Goal: Task Accomplishment & Management: Manage account settings

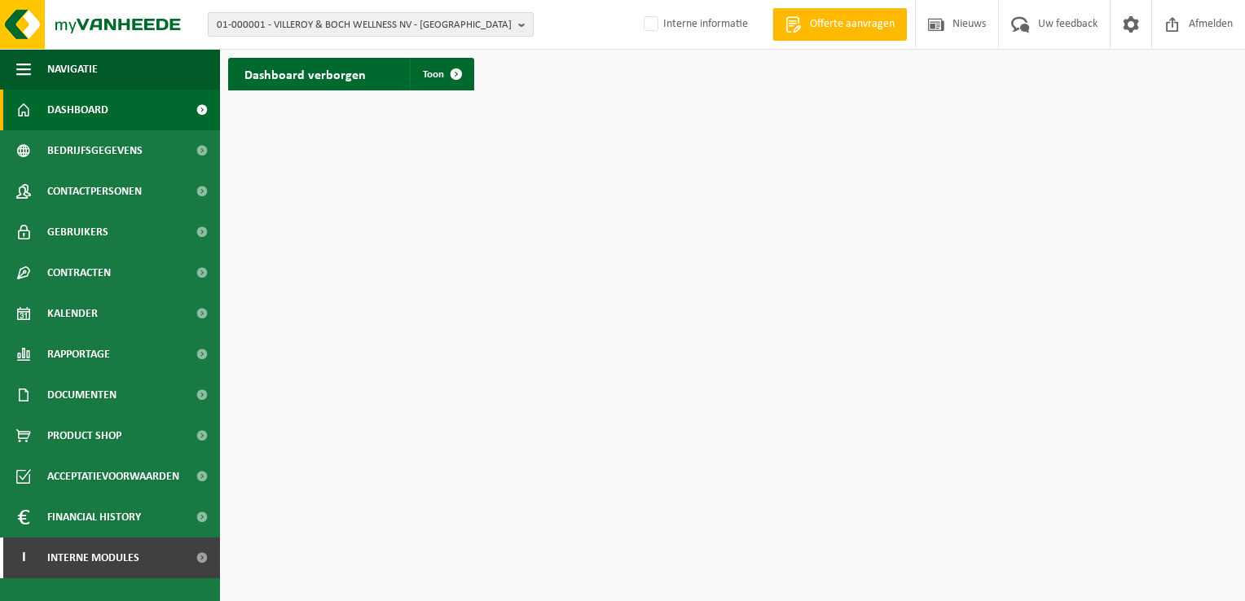
click at [359, 26] on span "01-000001 - VILLEROY & BOCH WELLNESS NV - ROESELARE" at bounding box center [364, 25] width 295 height 24
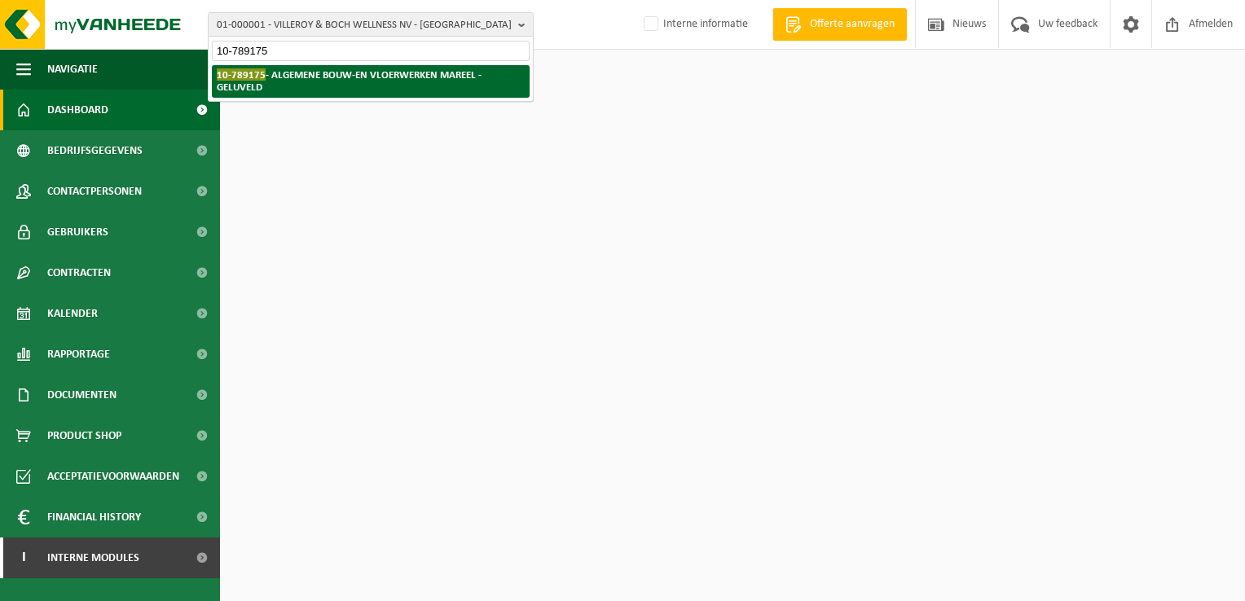
type input "10-789175"
click at [306, 88] on li "10-789175 - ALGEMENE BOUW-EN VLOERWERKEN MAREEL - GELUVELD" at bounding box center [371, 81] width 318 height 33
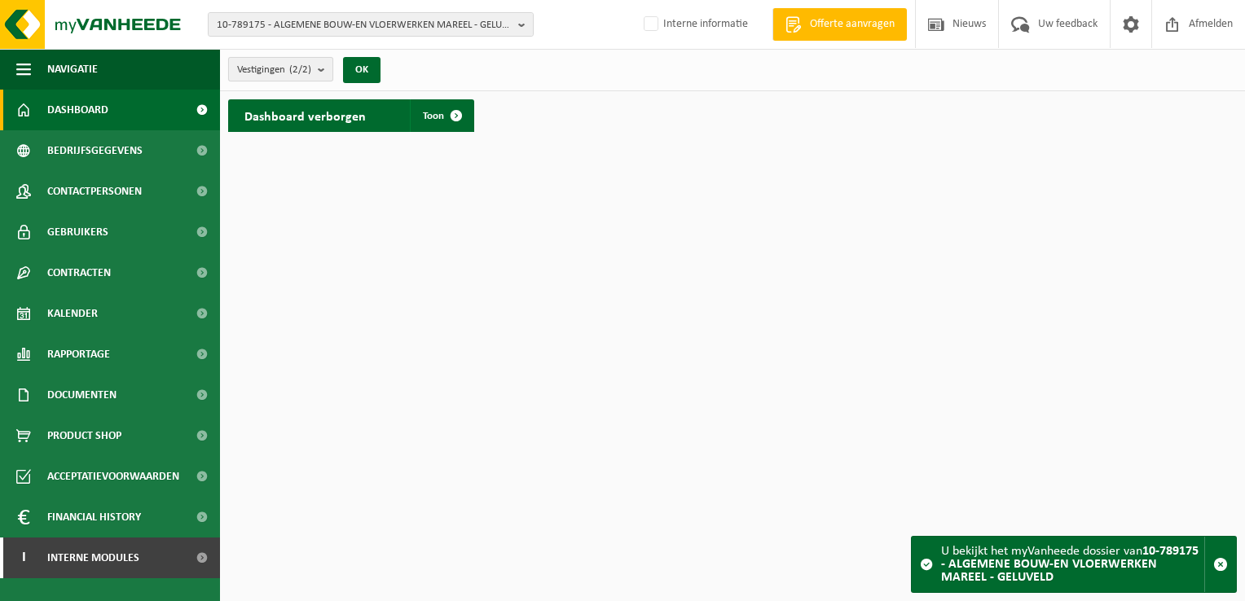
click at [270, 80] on span "Vestigingen (2/2)" at bounding box center [274, 70] width 74 height 24
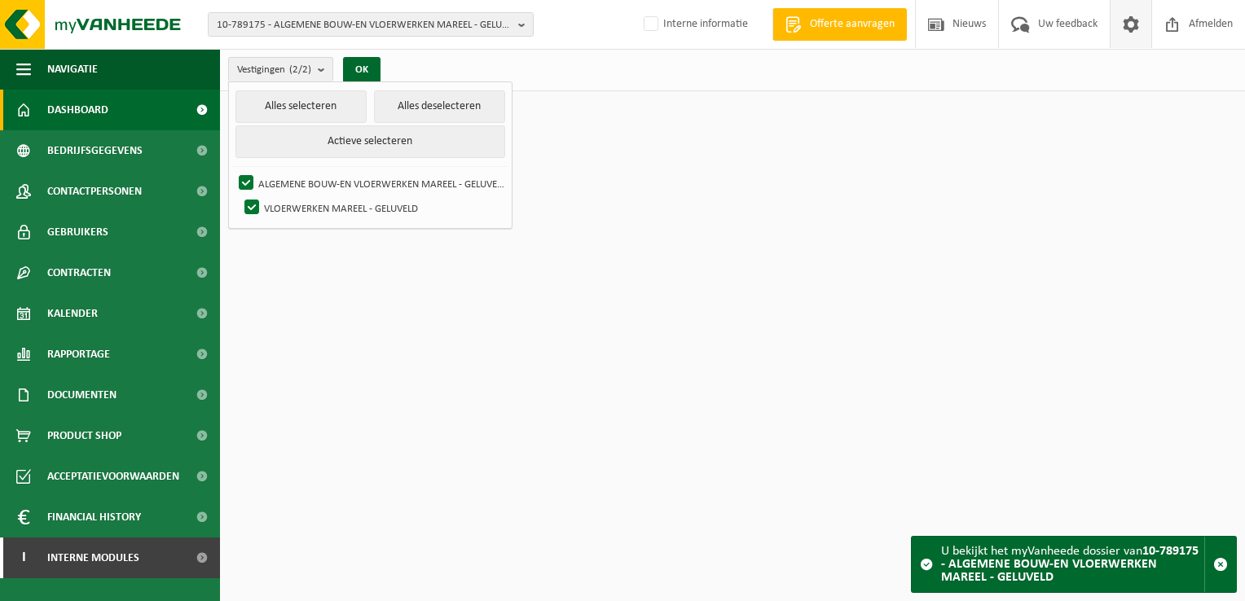
click at [1133, 15] on span at bounding box center [1131, 24] width 24 height 48
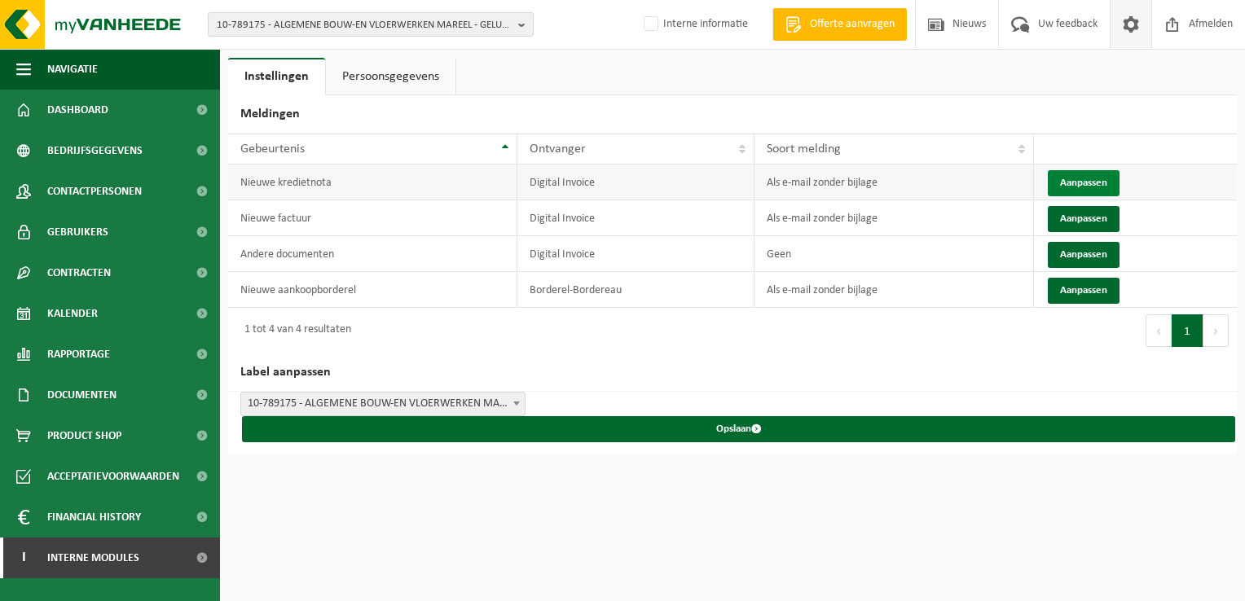
click at [1093, 177] on button "Aanpassen" at bounding box center [1084, 183] width 72 height 26
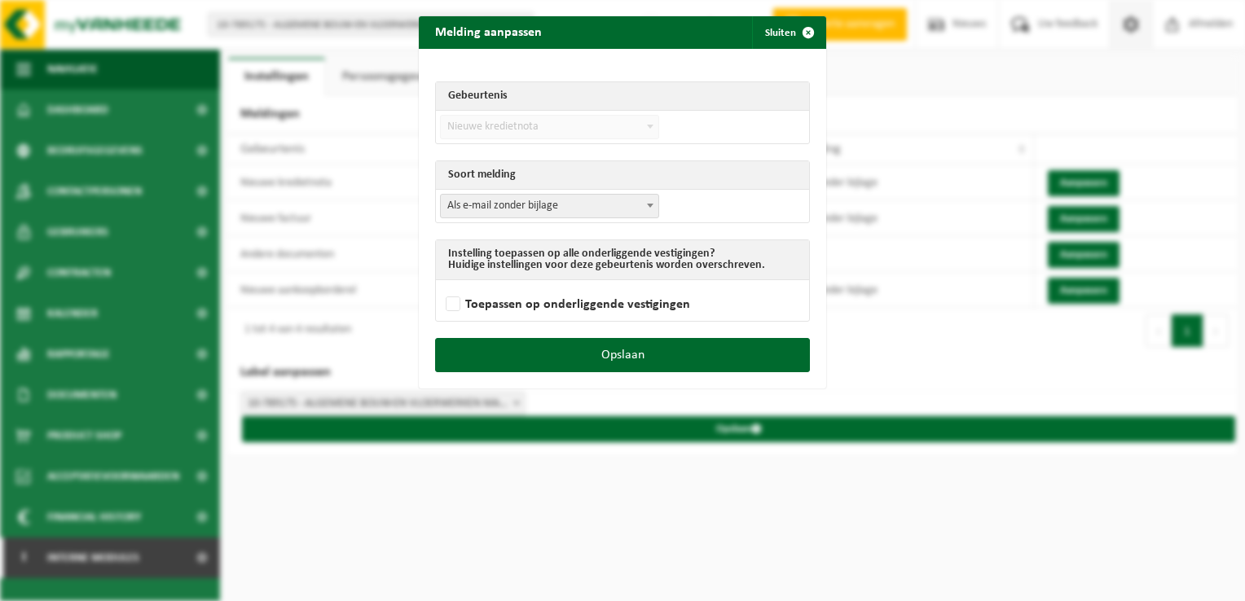
click at [526, 200] on span "Als e-mail zonder bijlage" at bounding box center [550, 206] width 218 height 23
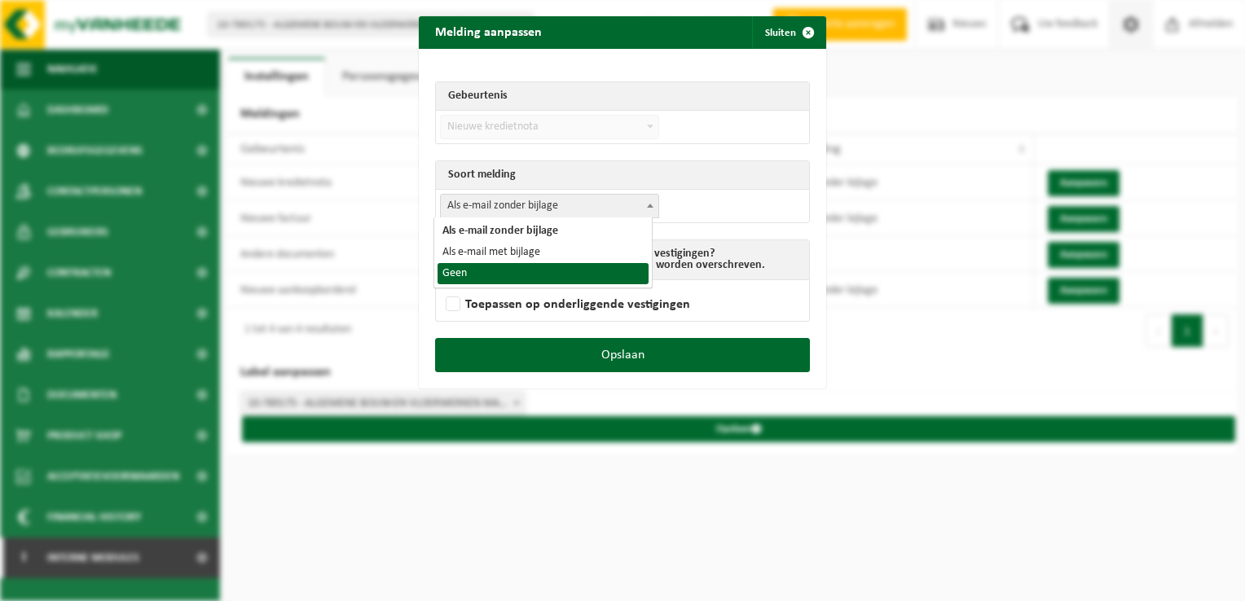
select select "1"
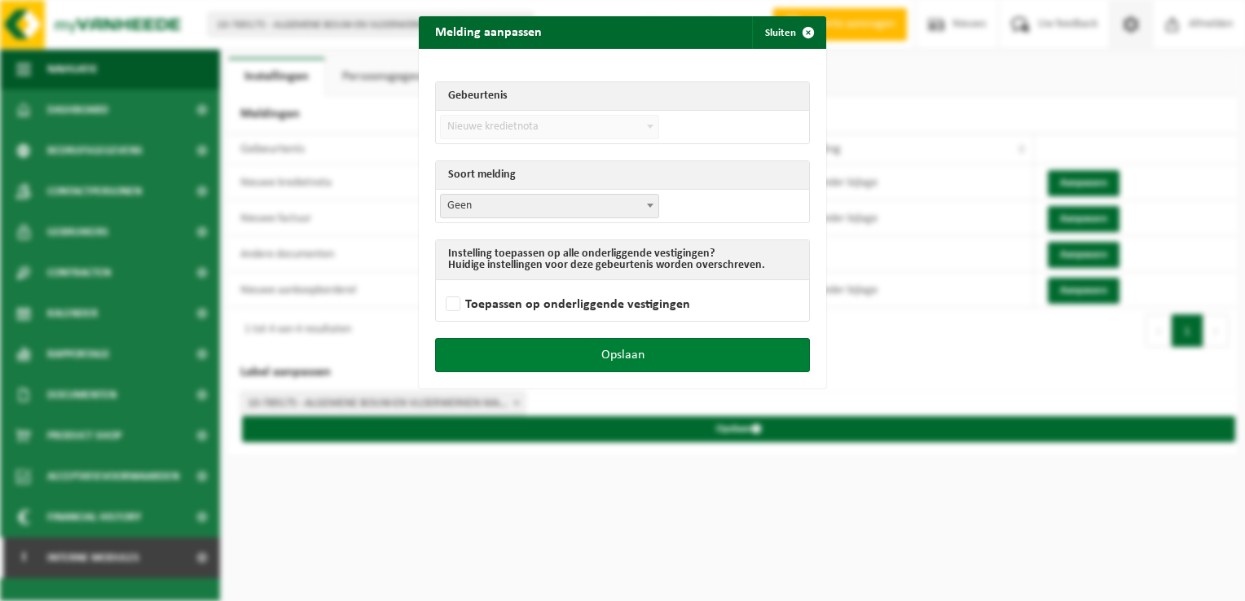
click at [626, 356] on button "Opslaan" at bounding box center [622, 355] width 375 height 34
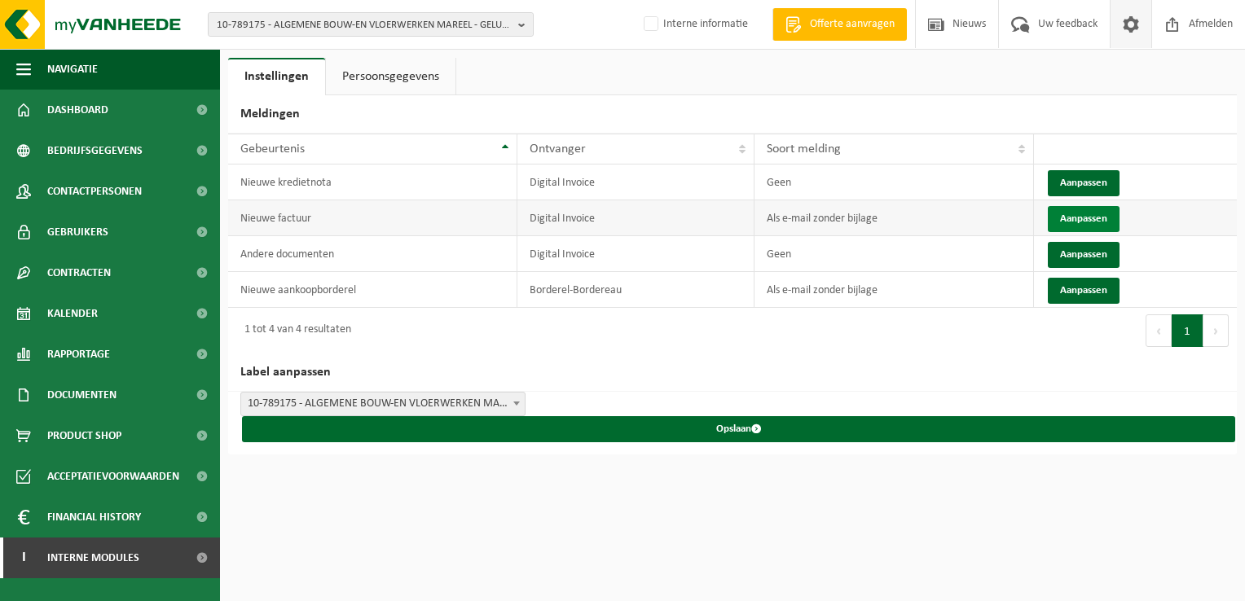
click at [1071, 217] on button "Aanpassen" at bounding box center [1084, 219] width 72 height 26
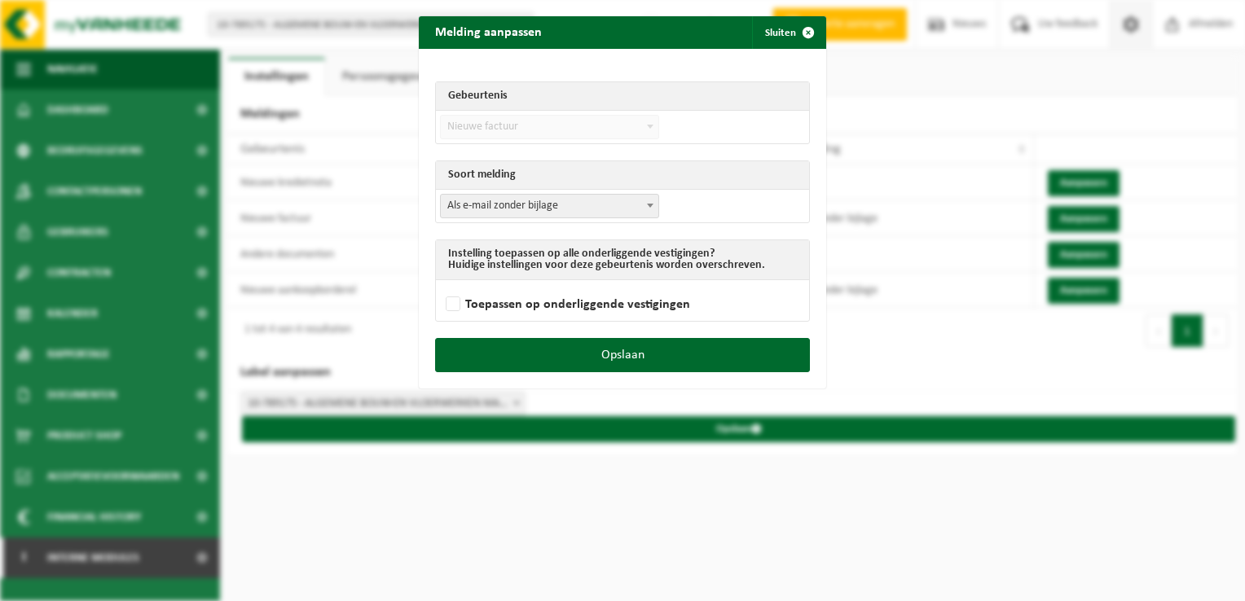
click at [569, 207] on span "Als e-mail zonder bijlage" at bounding box center [550, 206] width 218 height 23
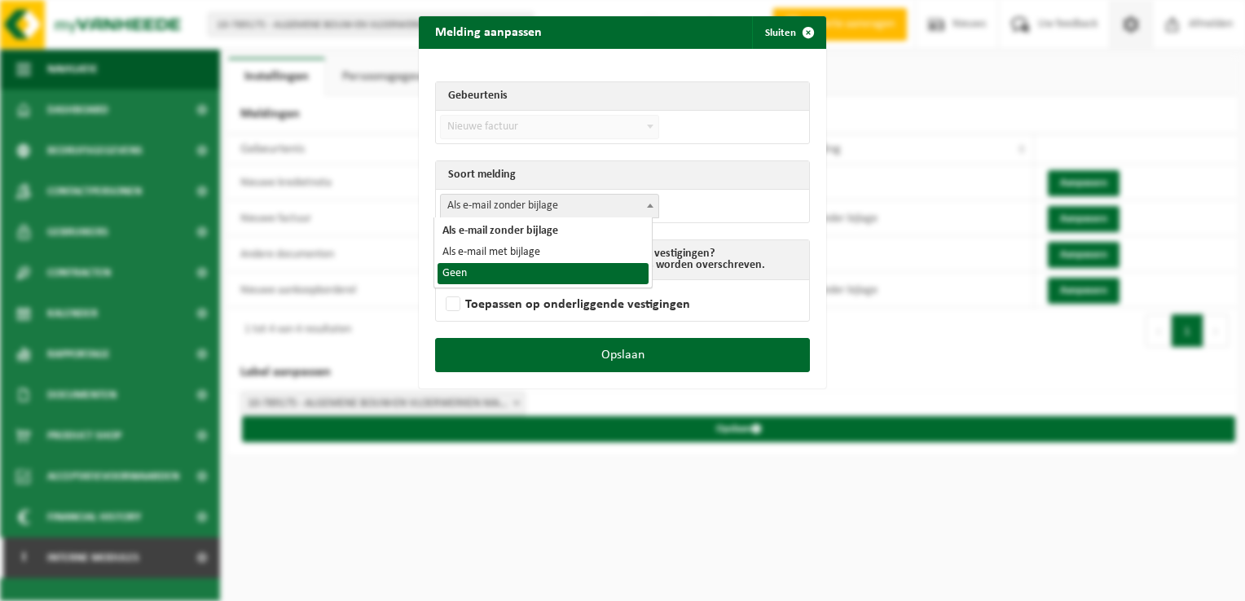
select select "1"
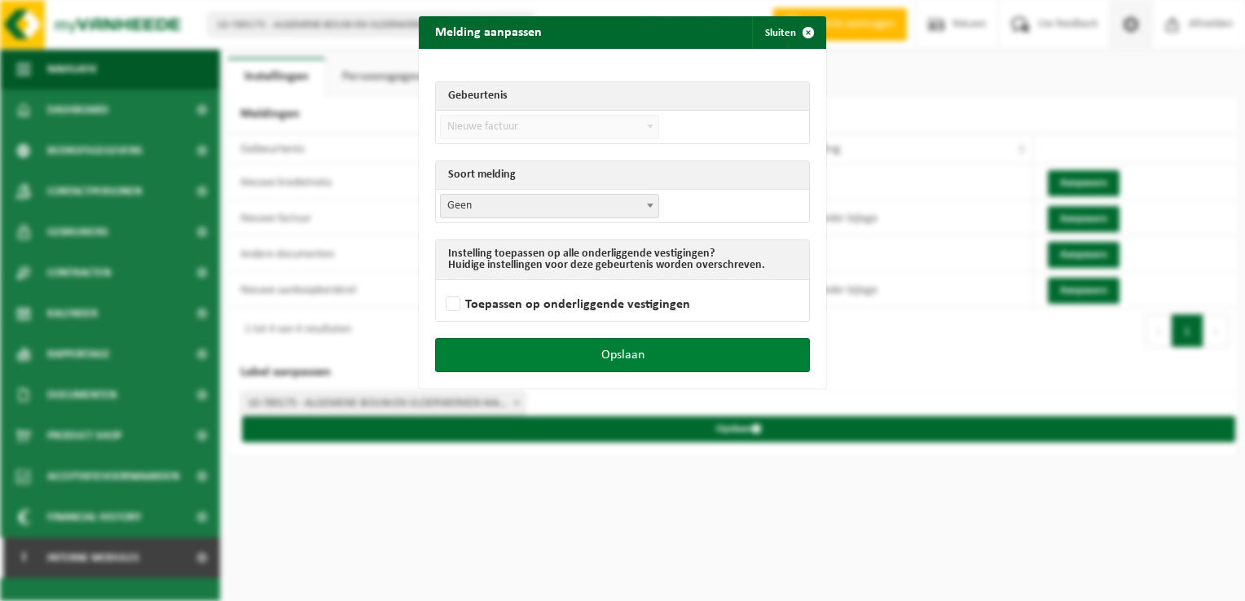
click at [603, 360] on button "Opslaan" at bounding box center [622, 355] width 375 height 34
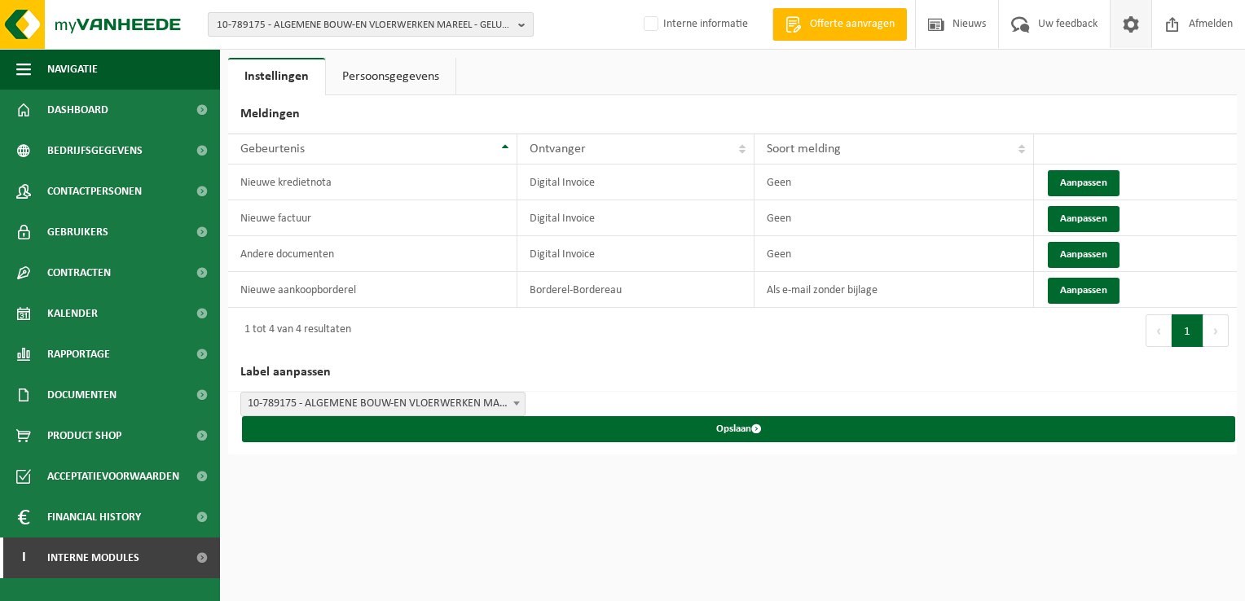
click at [306, 24] on span "10-789175 - ALGEMENE BOUW-EN VLOERWERKEN MAREEL - GELUVELD" at bounding box center [364, 25] width 295 height 24
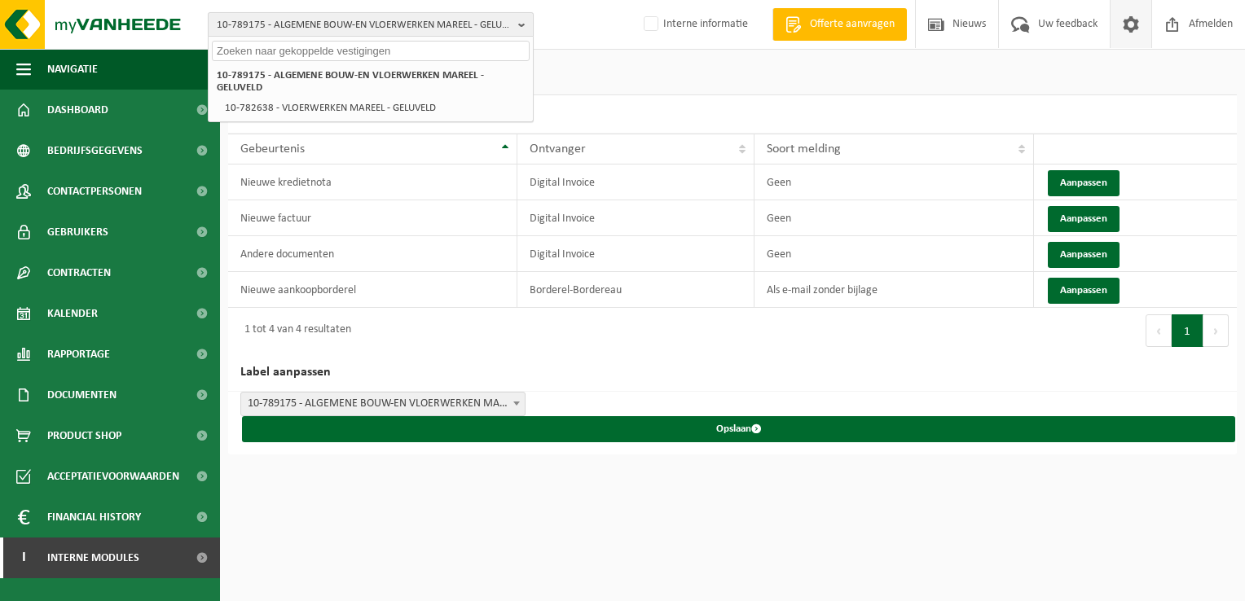
paste input "10-815626"
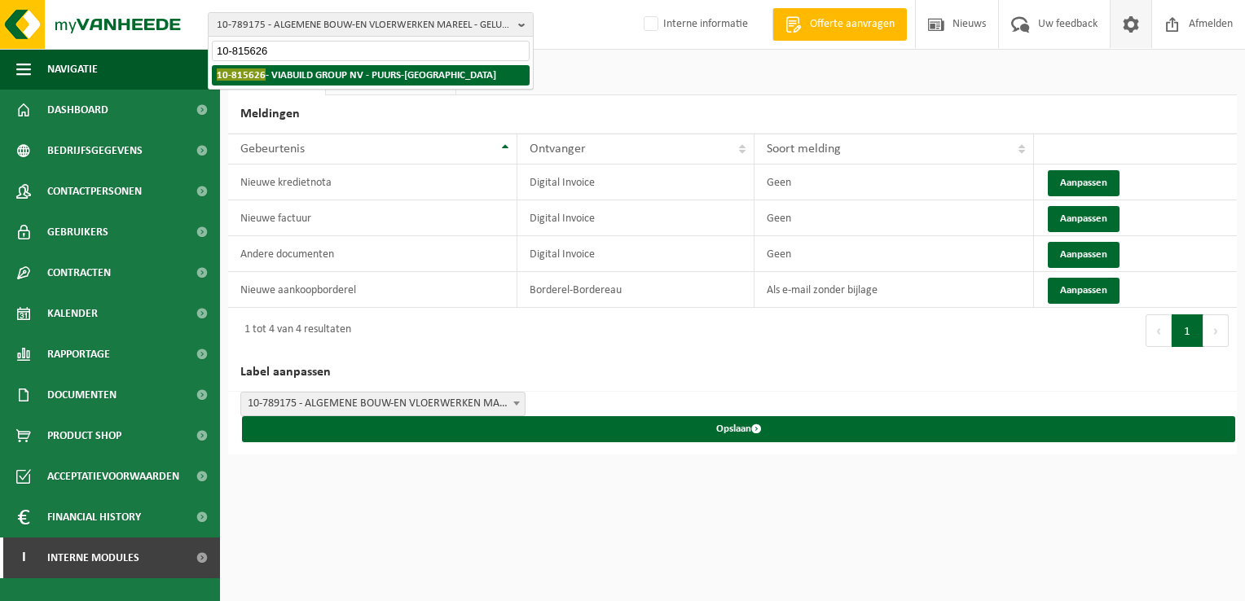
type input "10-815626"
click at [296, 79] on strong "10-815626 - VIABUILD GROUP NV - PUURS-SINT-AMANDS" at bounding box center [356, 74] width 279 height 12
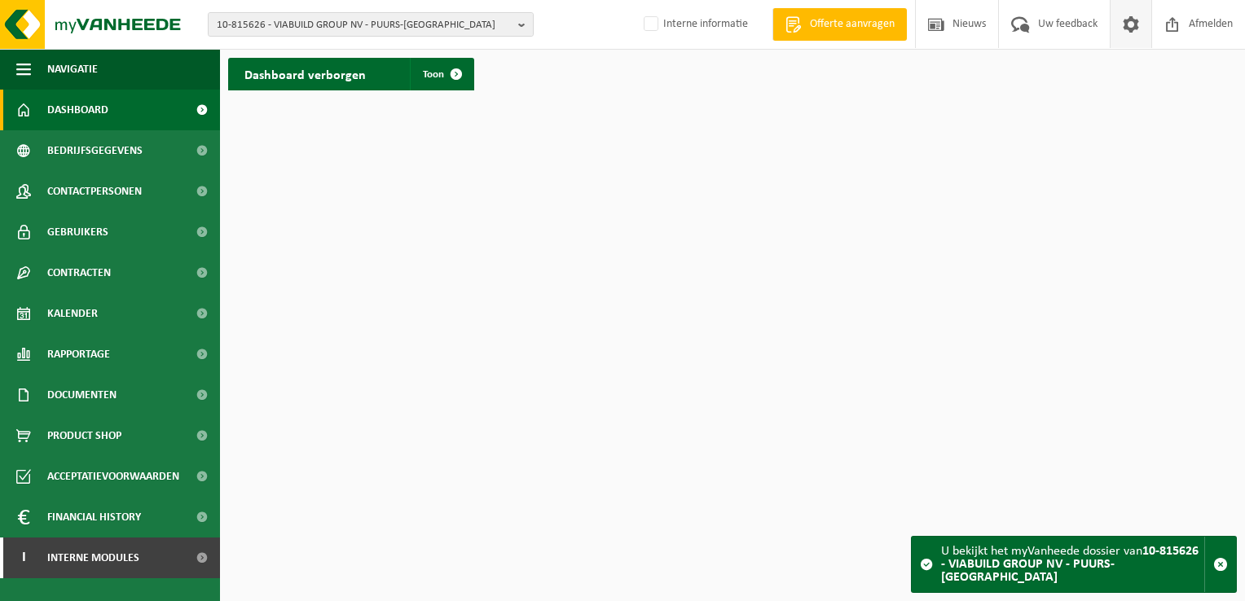
click at [1127, 35] on span at bounding box center [1131, 24] width 24 height 48
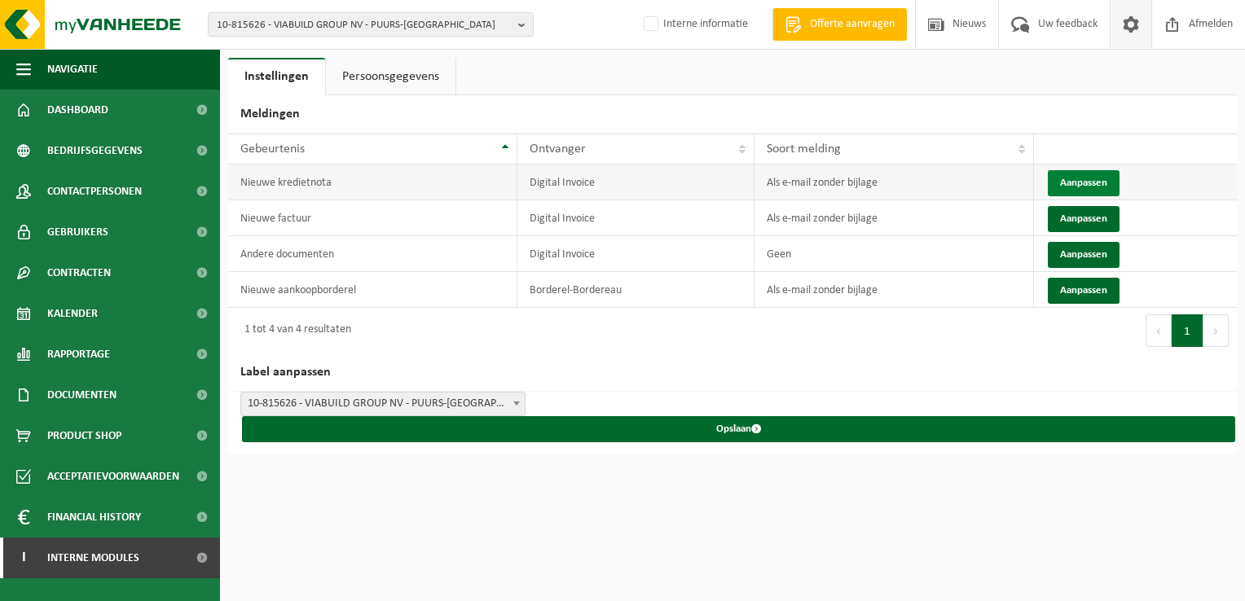
click at [1075, 181] on button "Aanpassen" at bounding box center [1084, 183] width 72 height 26
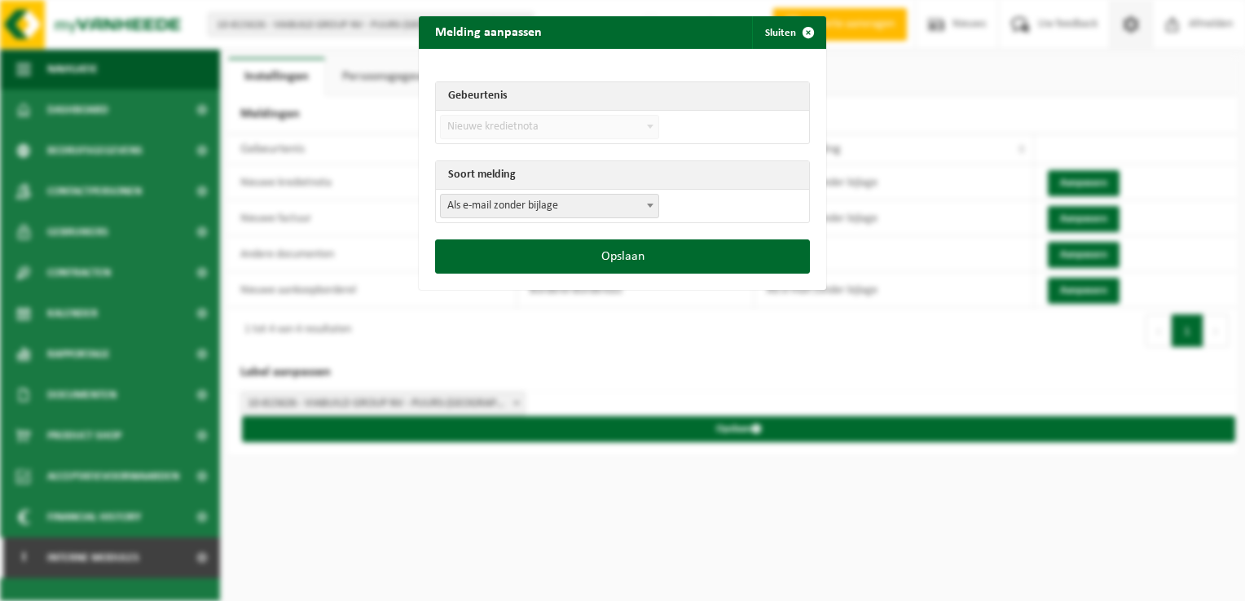
click at [571, 203] on span "Als e-mail zonder bijlage" at bounding box center [550, 206] width 218 height 23
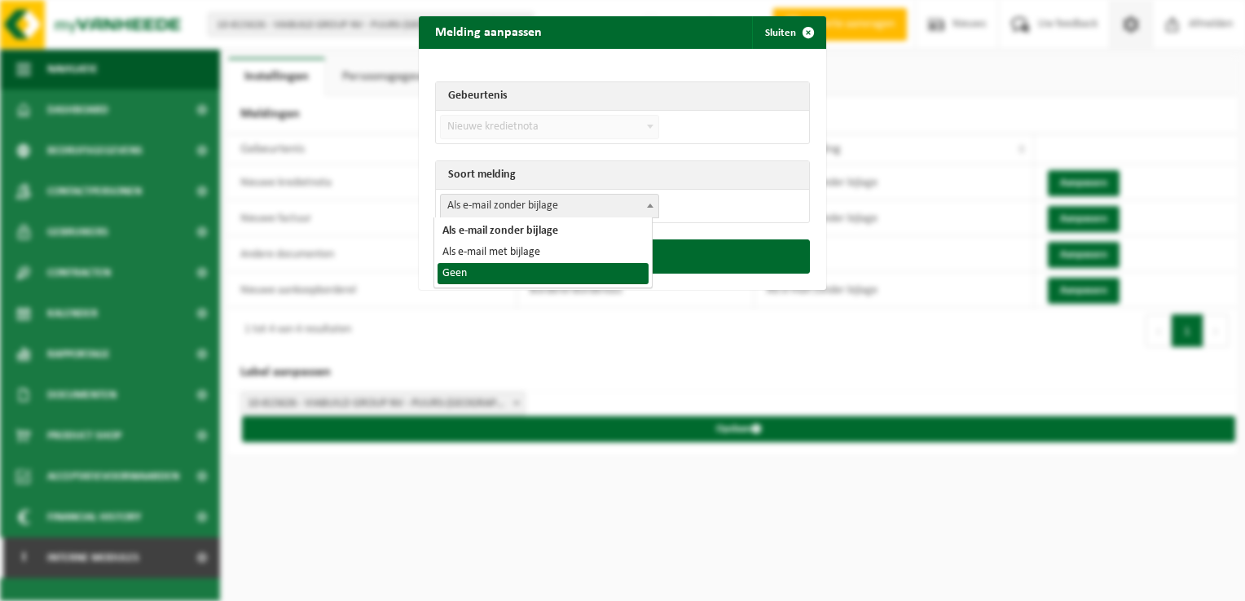
select select "1"
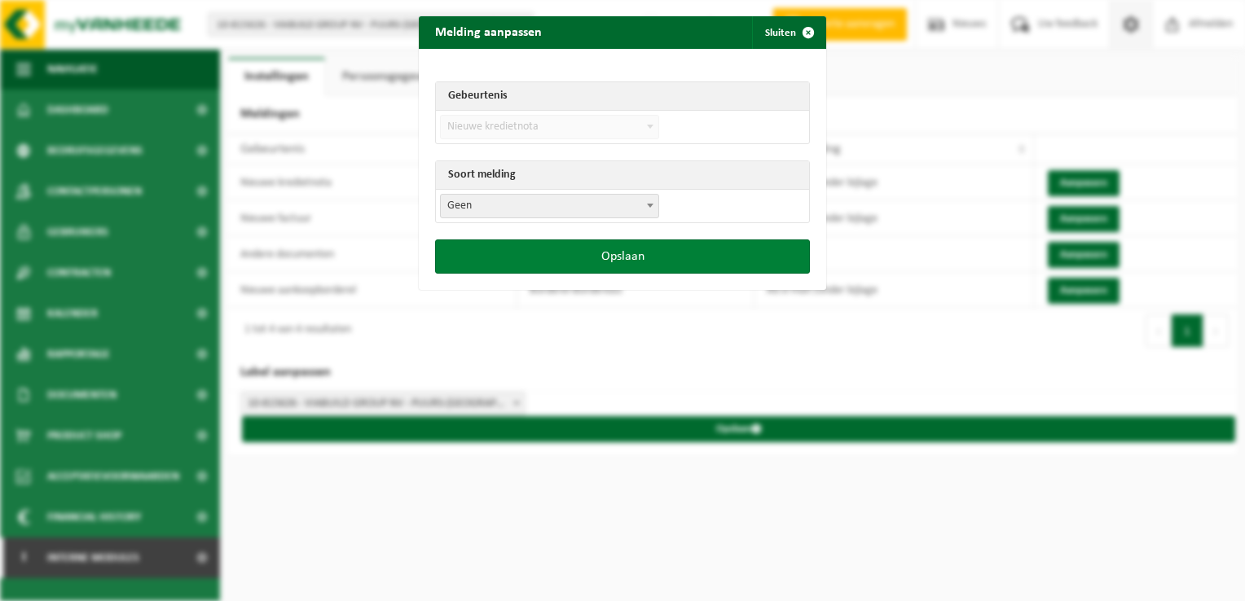
click at [608, 262] on button "Opslaan" at bounding box center [622, 257] width 375 height 34
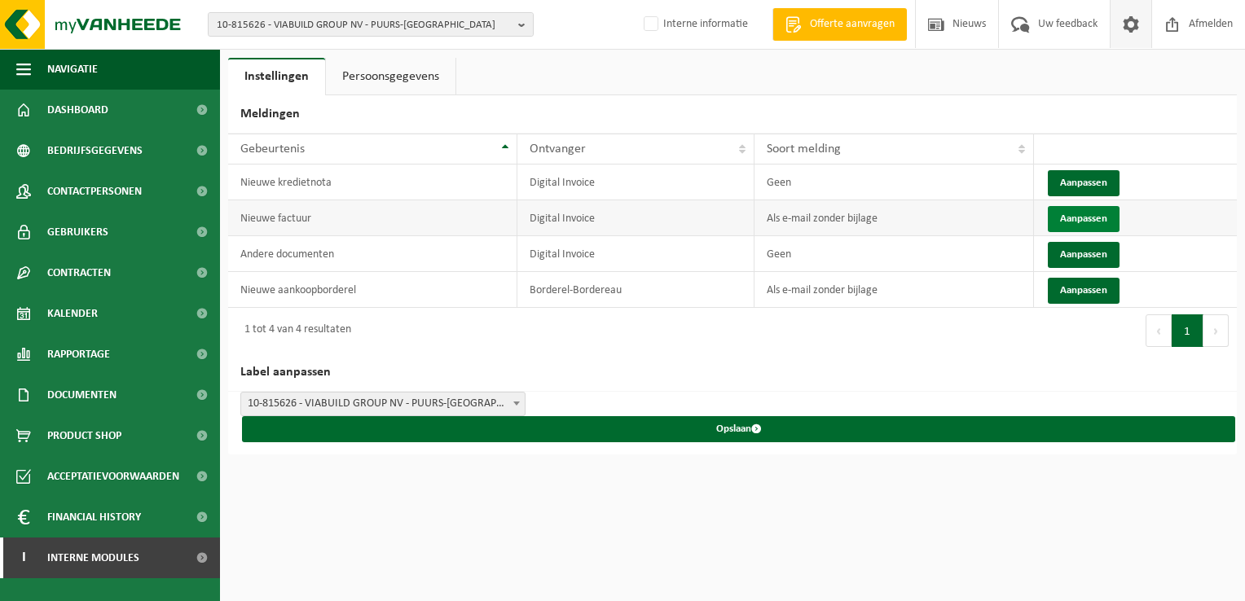
click at [1075, 217] on button "Aanpassen" at bounding box center [1084, 219] width 72 height 26
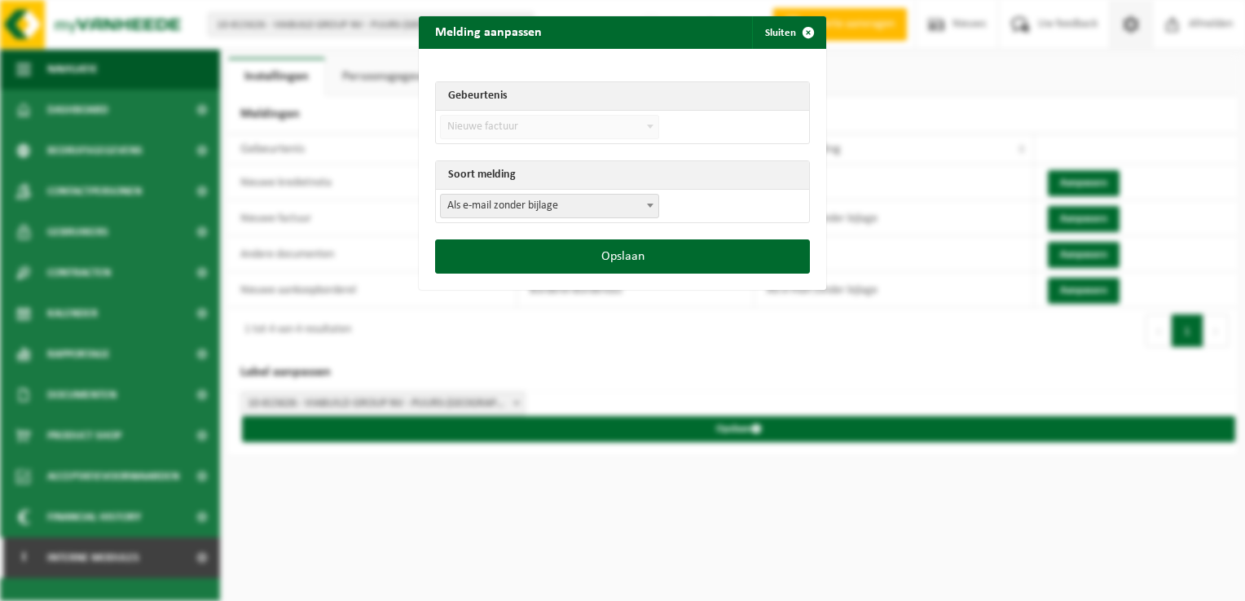
click at [574, 196] on span "Als e-mail zonder bijlage" at bounding box center [550, 206] width 218 height 23
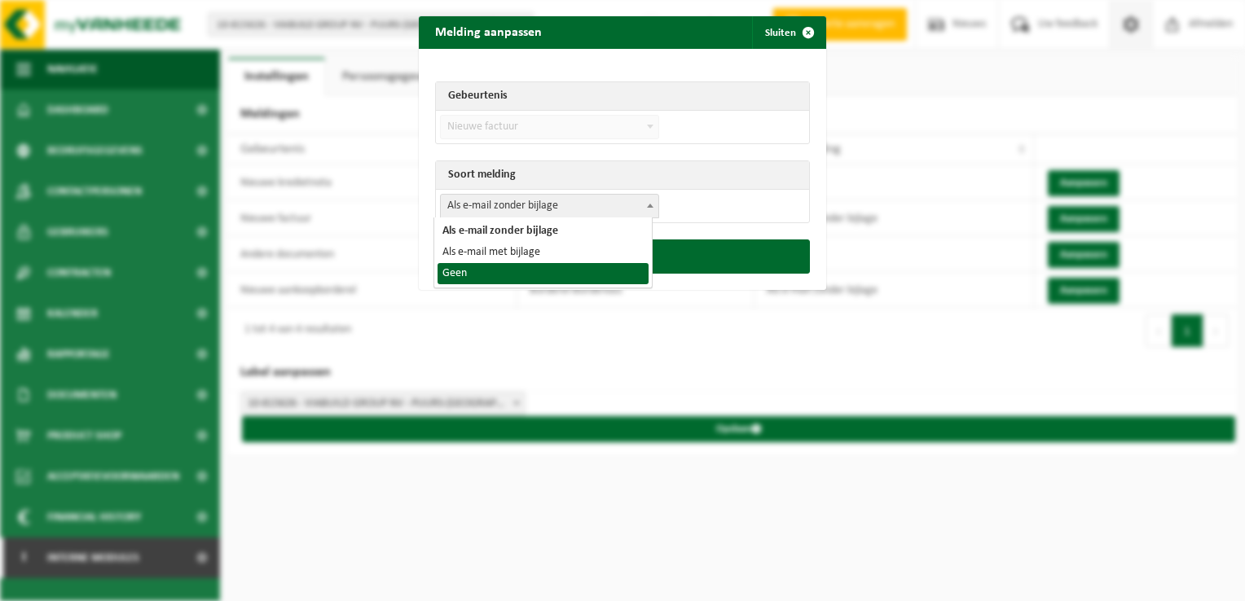
select select "1"
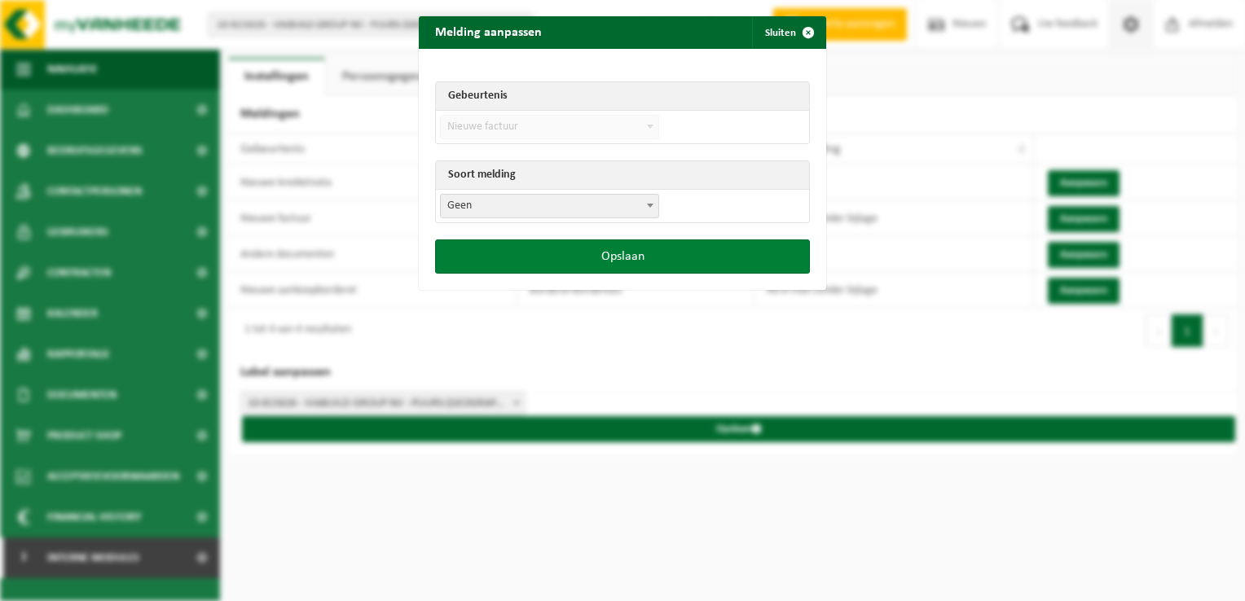
click at [650, 259] on button "Opslaan" at bounding box center [622, 257] width 375 height 34
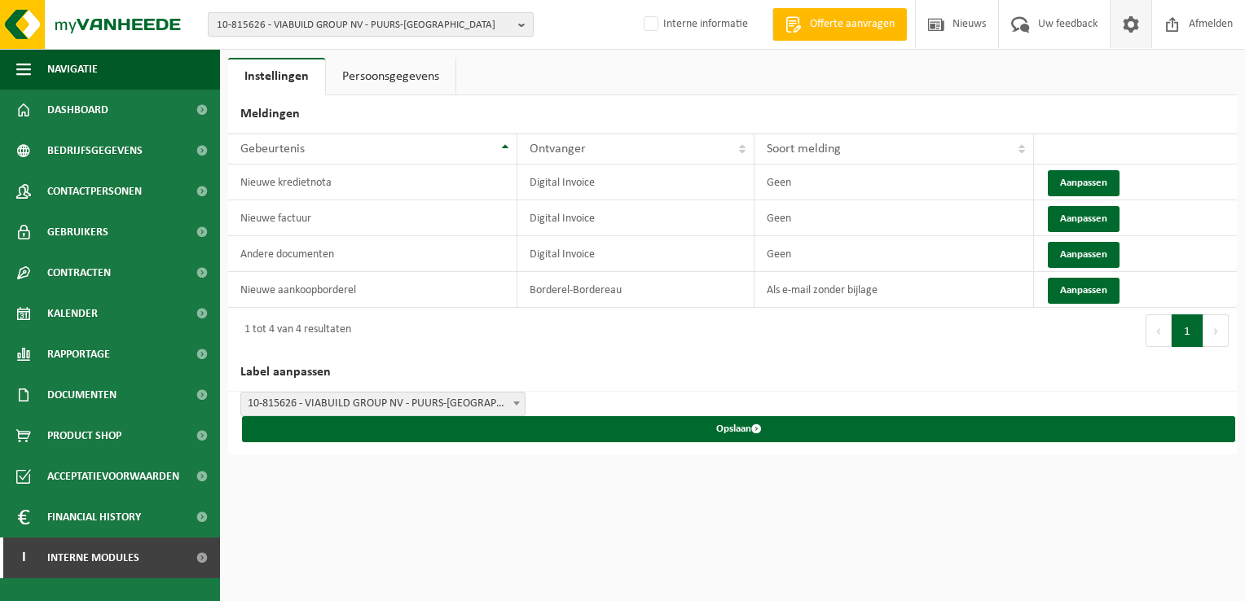
click at [259, 22] on span "10-815626 - VIABUILD GROUP NV - PUURS-SINT-AMANDS" at bounding box center [364, 25] width 295 height 24
paste input "01-084051"
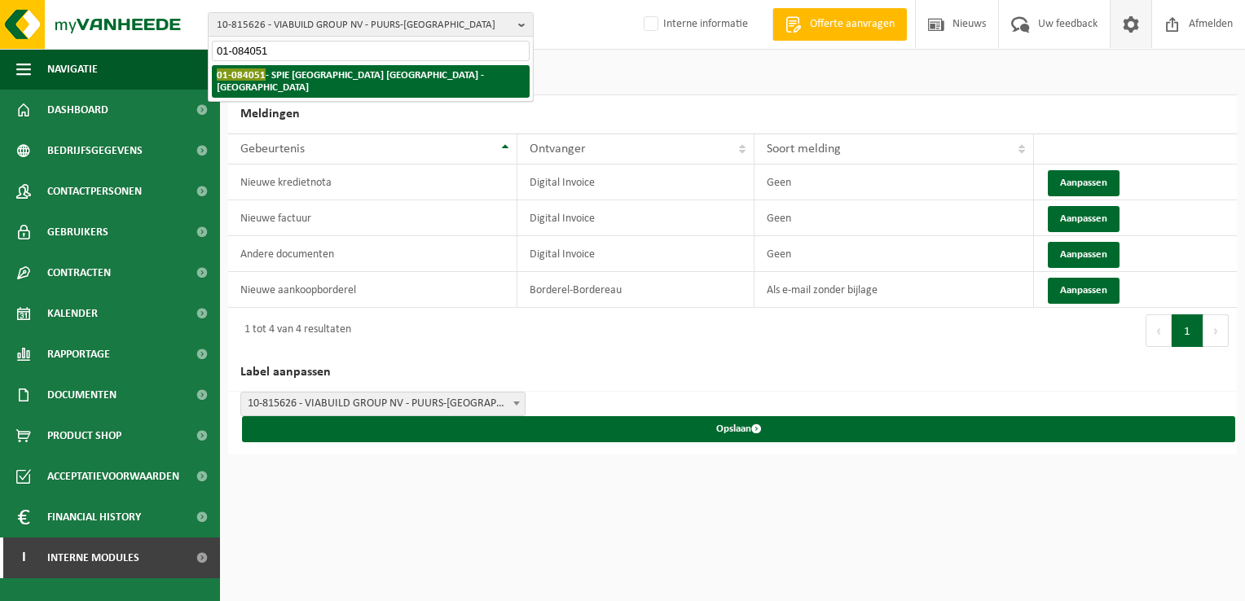
type input "01-084051"
click at [319, 70] on strong "01-084051 - SPIE BELGIUM NV - ANDERLECHT" at bounding box center [350, 80] width 267 height 24
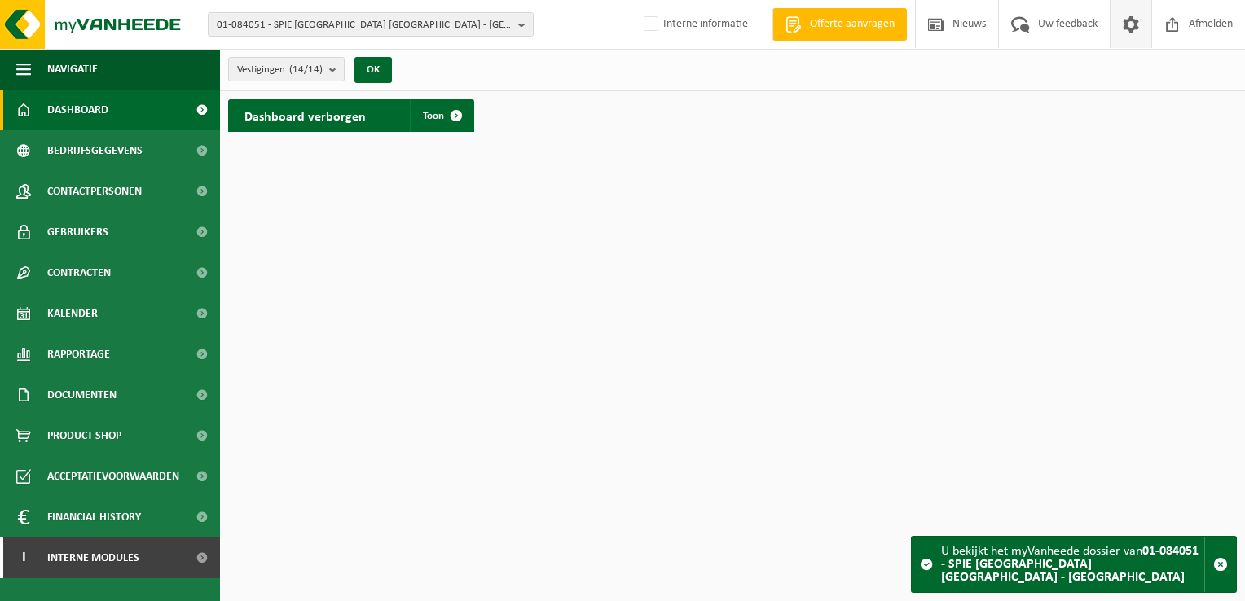
click at [1123, 29] on span at bounding box center [1131, 24] width 24 height 48
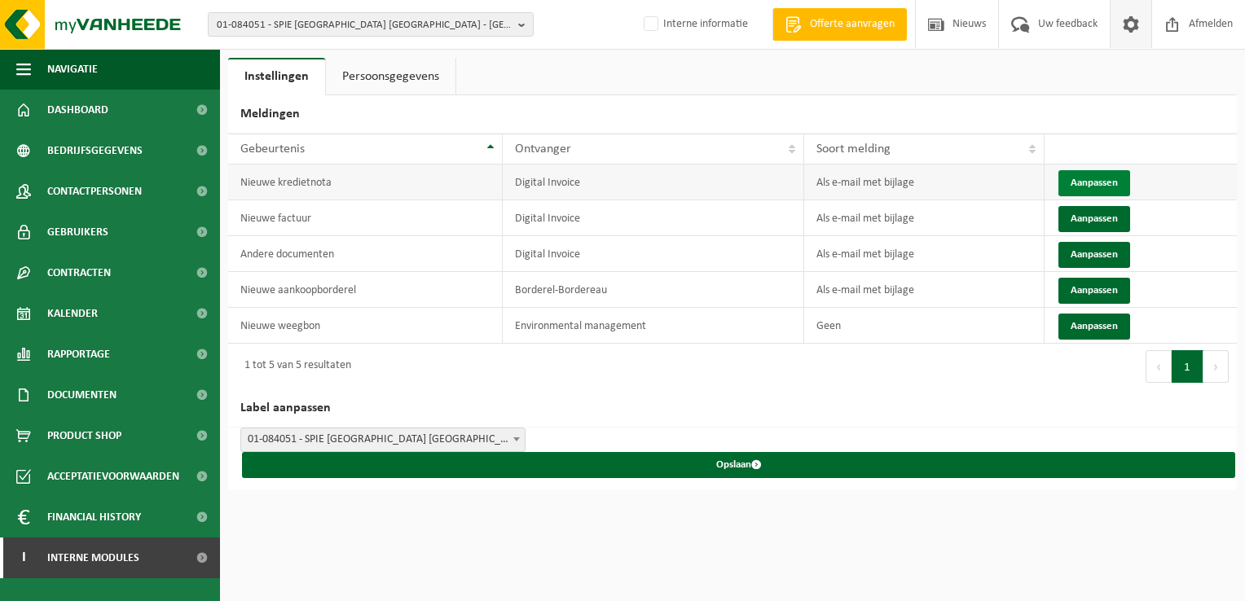
click at [1082, 173] on button "Aanpassen" at bounding box center [1094, 183] width 72 height 26
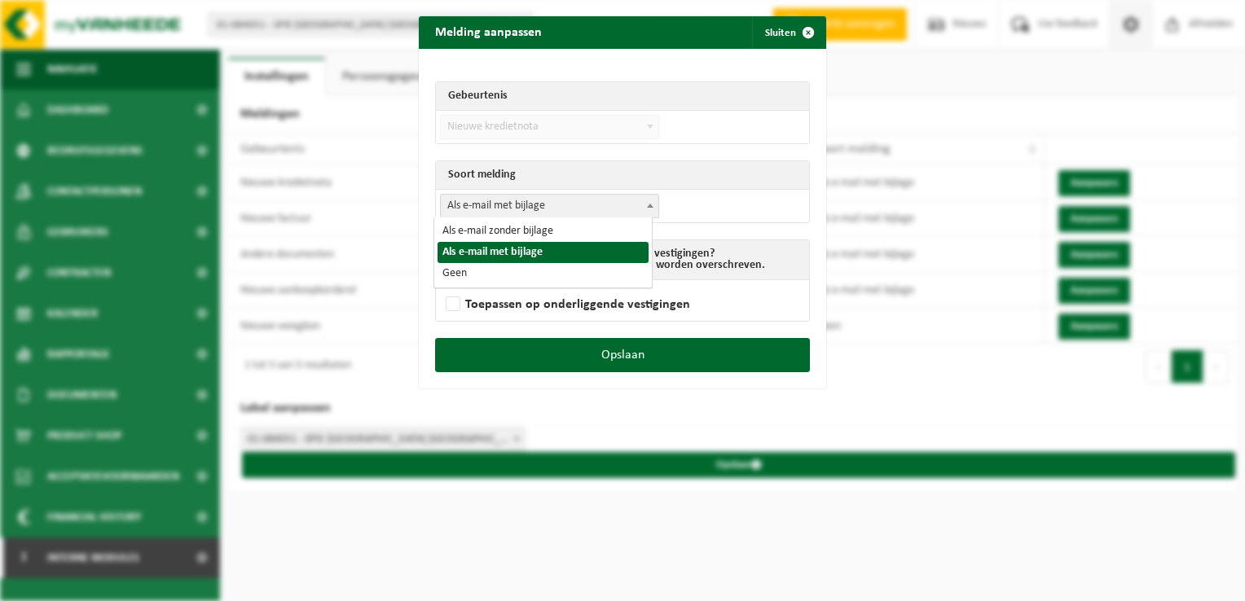
click at [522, 195] on span "Als e-mail met bijlage" at bounding box center [550, 206] width 218 height 23
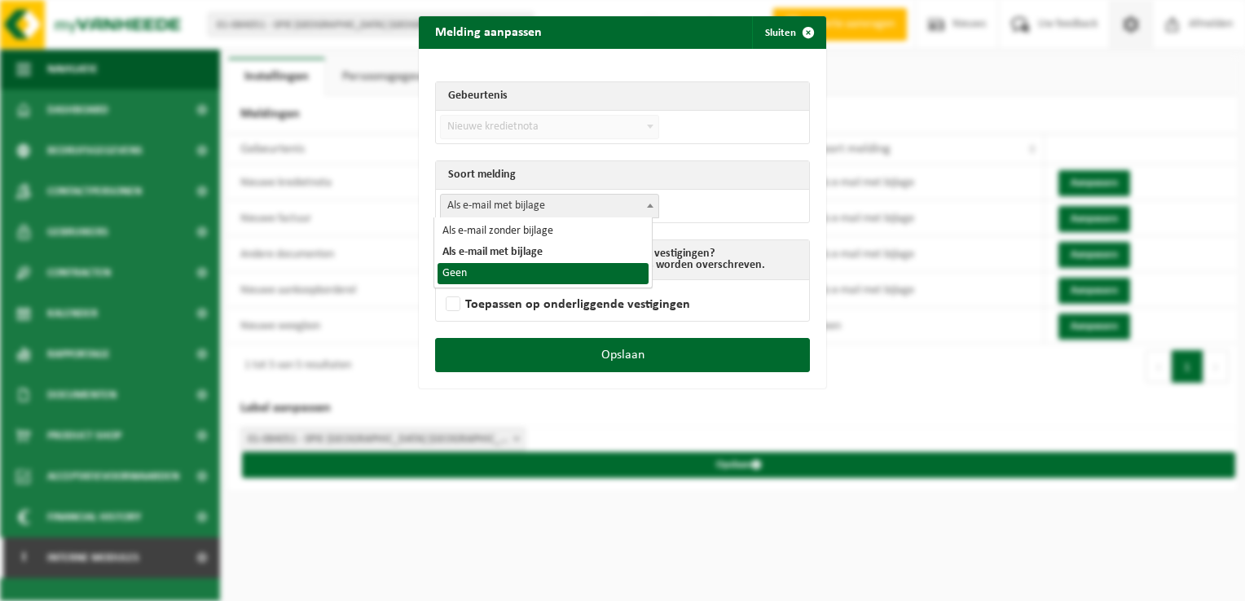
select select "1"
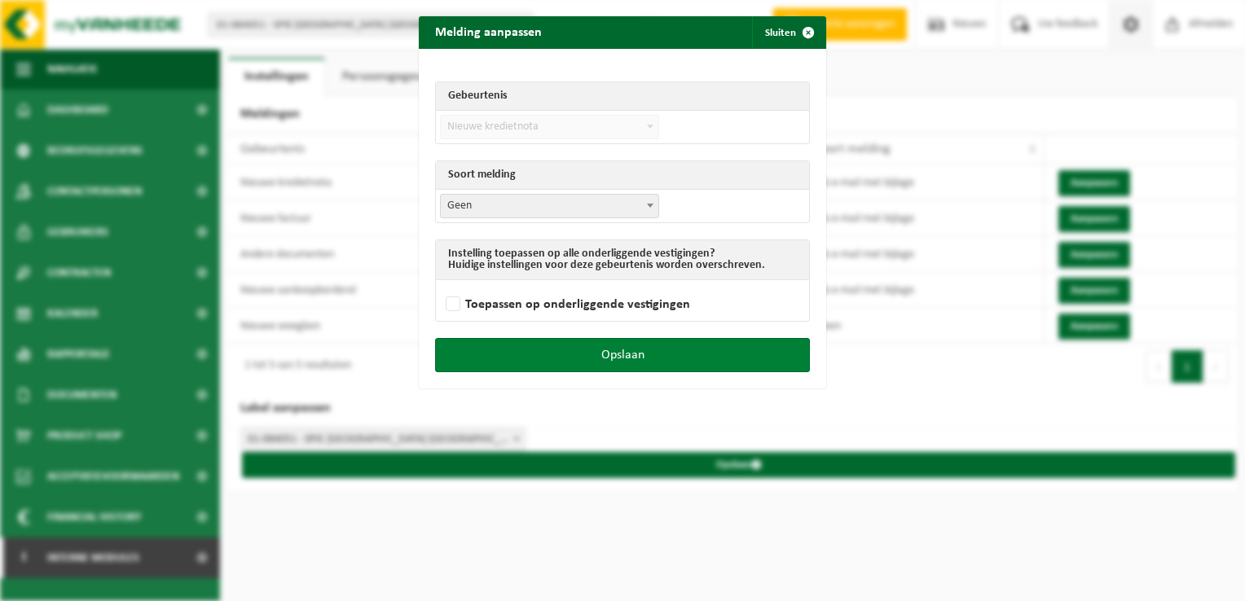
click at [692, 364] on button "Opslaan" at bounding box center [622, 355] width 375 height 34
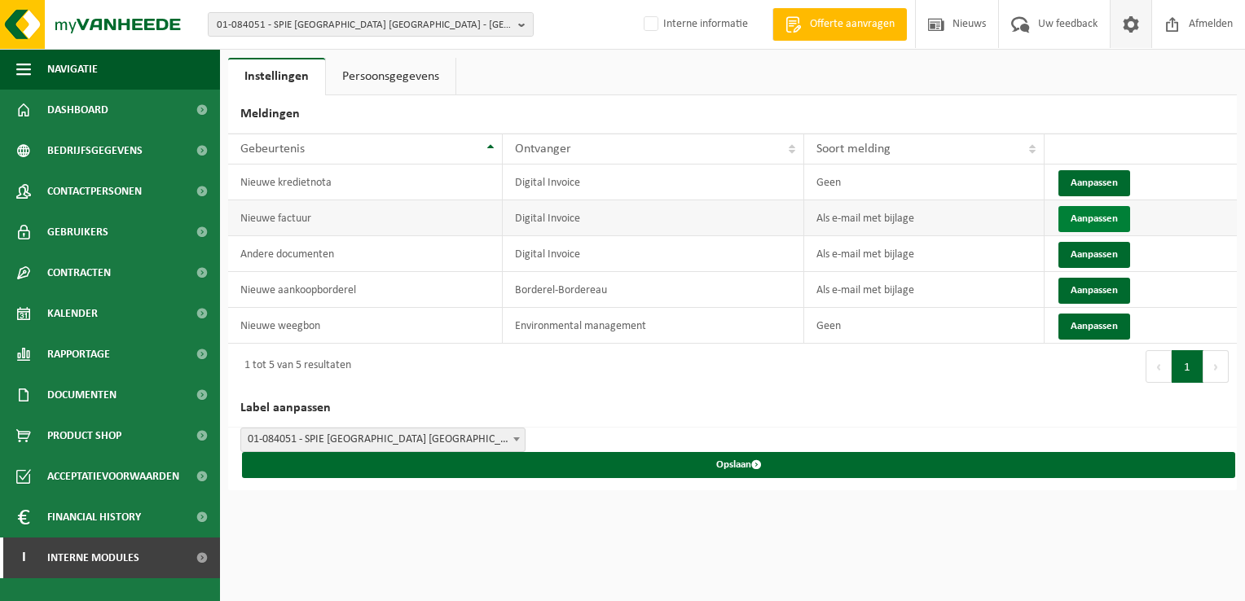
click at [1087, 218] on button "Aanpassen" at bounding box center [1094, 219] width 72 height 26
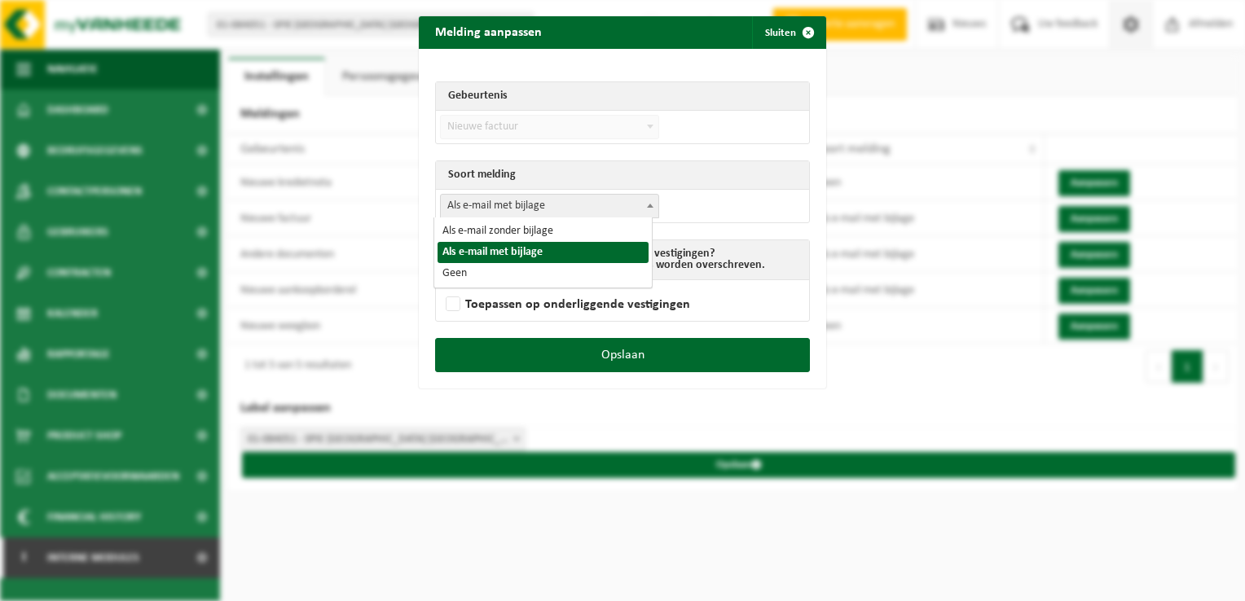
click at [464, 216] on span "Als e-mail met bijlage" at bounding box center [550, 206] width 218 height 23
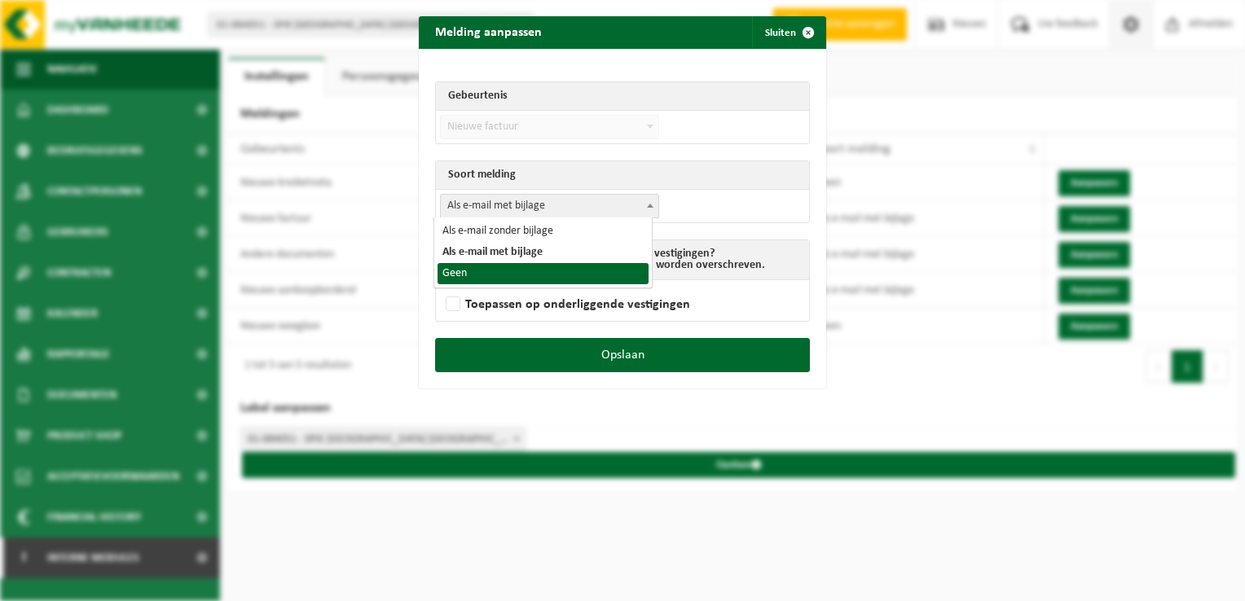
select select "1"
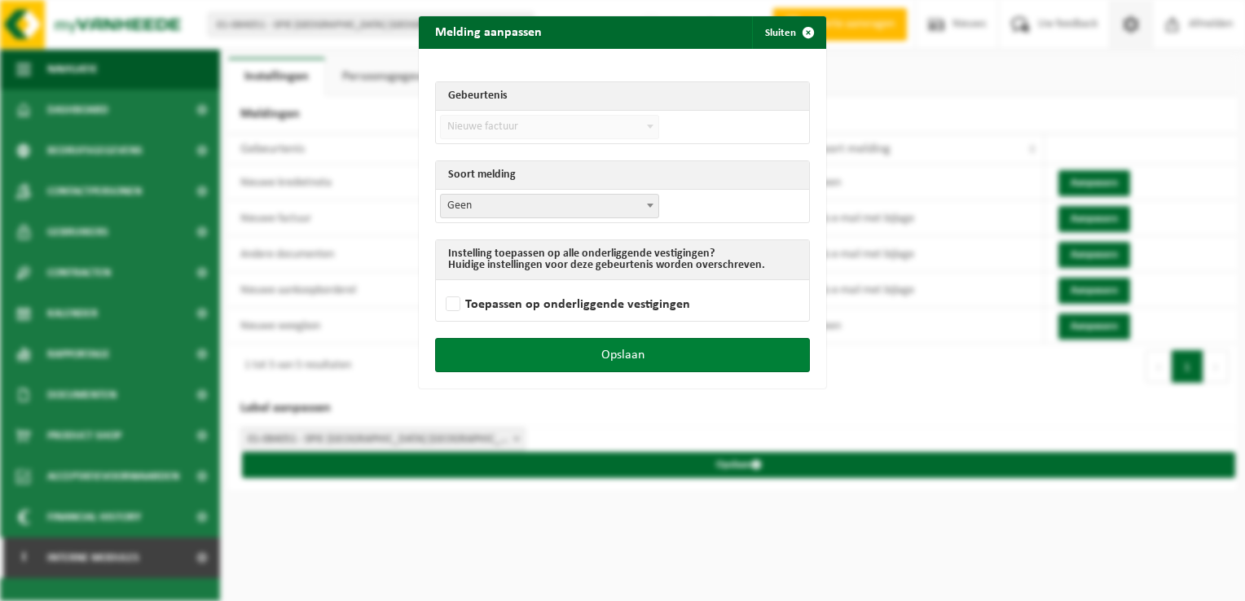
click at [651, 354] on button "Opslaan" at bounding box center [622, 355] width 375 height 34
